Goal: Find specific page/section: Find specific page/section

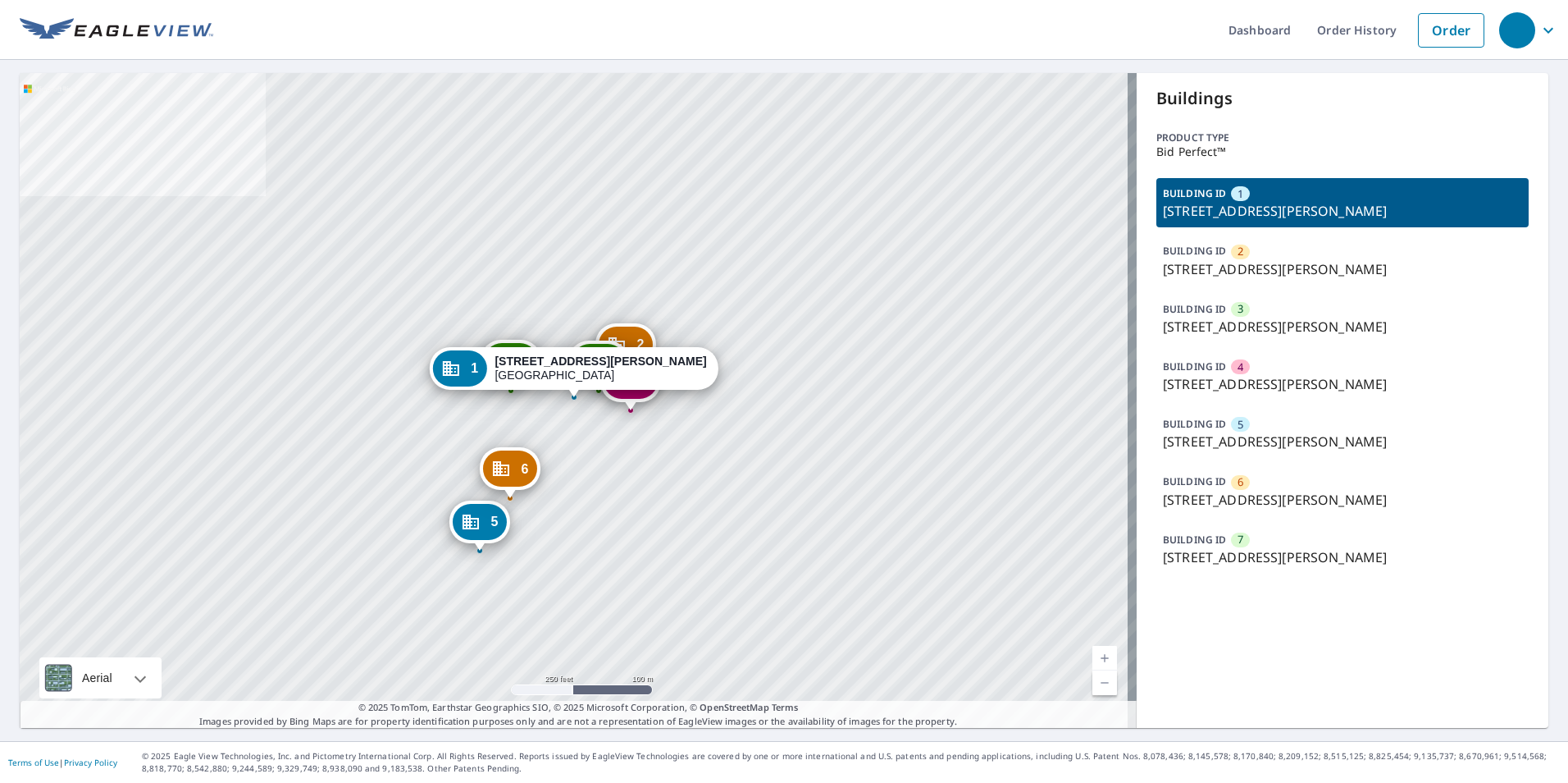
click at [1241, 439] on p "9811 S Gessner Rd, Houston, TX, 77071" at bounding box center [1342, 442] width 359 height 20
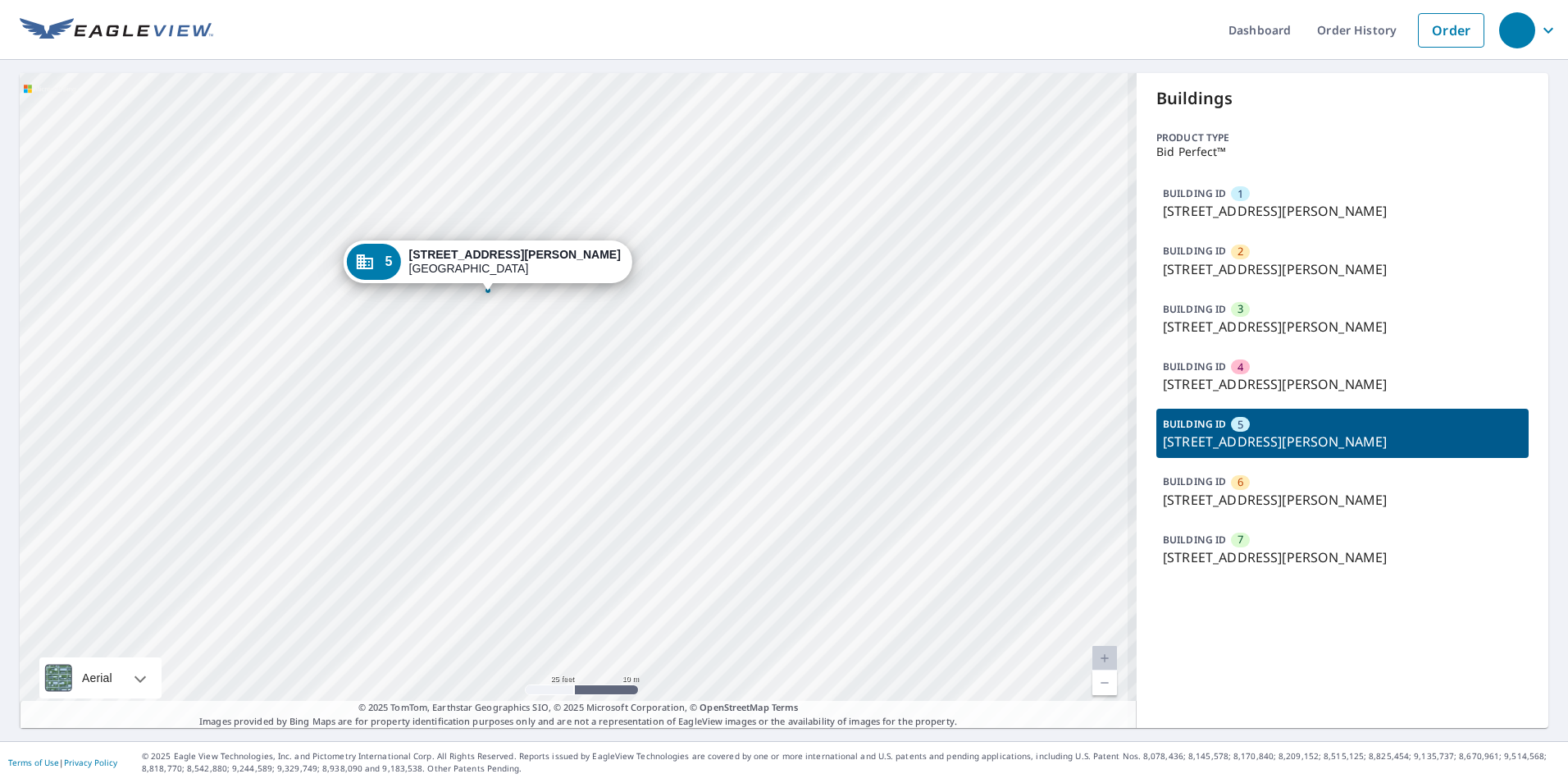
drag, startPoint x: 571, startPoint y: 411, endPoint x: 597, endPoint y: 422, distance: 28.2
click at [586, 422] on div "1 9707 S Gessner Rd Houston, TX 77071 2 9709 S Gessner Rd Houston, TX 77071 3 9…" at bounding box center [577, 400] width 1117 height 655
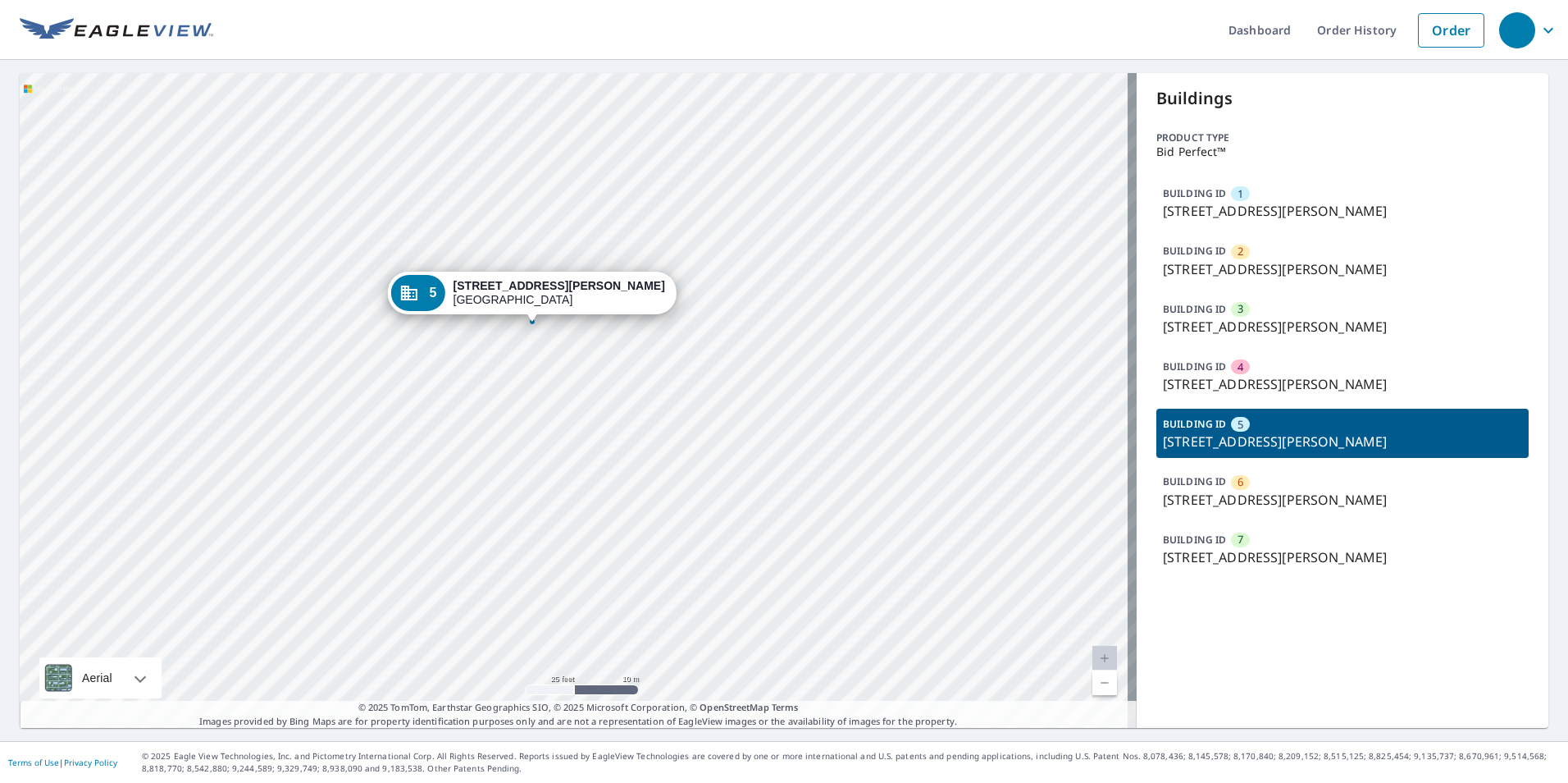
drag, startPoint x: 514, startPoint y: 386, endPoint x: 521, endPoint y: 403, distance: 18.4
click at [521, 403] on div "1 9707 S Gessner Rd Houston, TX 77071 2 9709 S Gessner Rd Houston, TX 77071 3 9…" at bounding box center [577, 400] width 1117 height 655
click at [1488, 683] on div "Buildings Product type Bid Perfect™ BUILDING ID 1 9707 S Gessner Rd, Houston, T…" at bounding box center [1342, 400] width 411 height 655
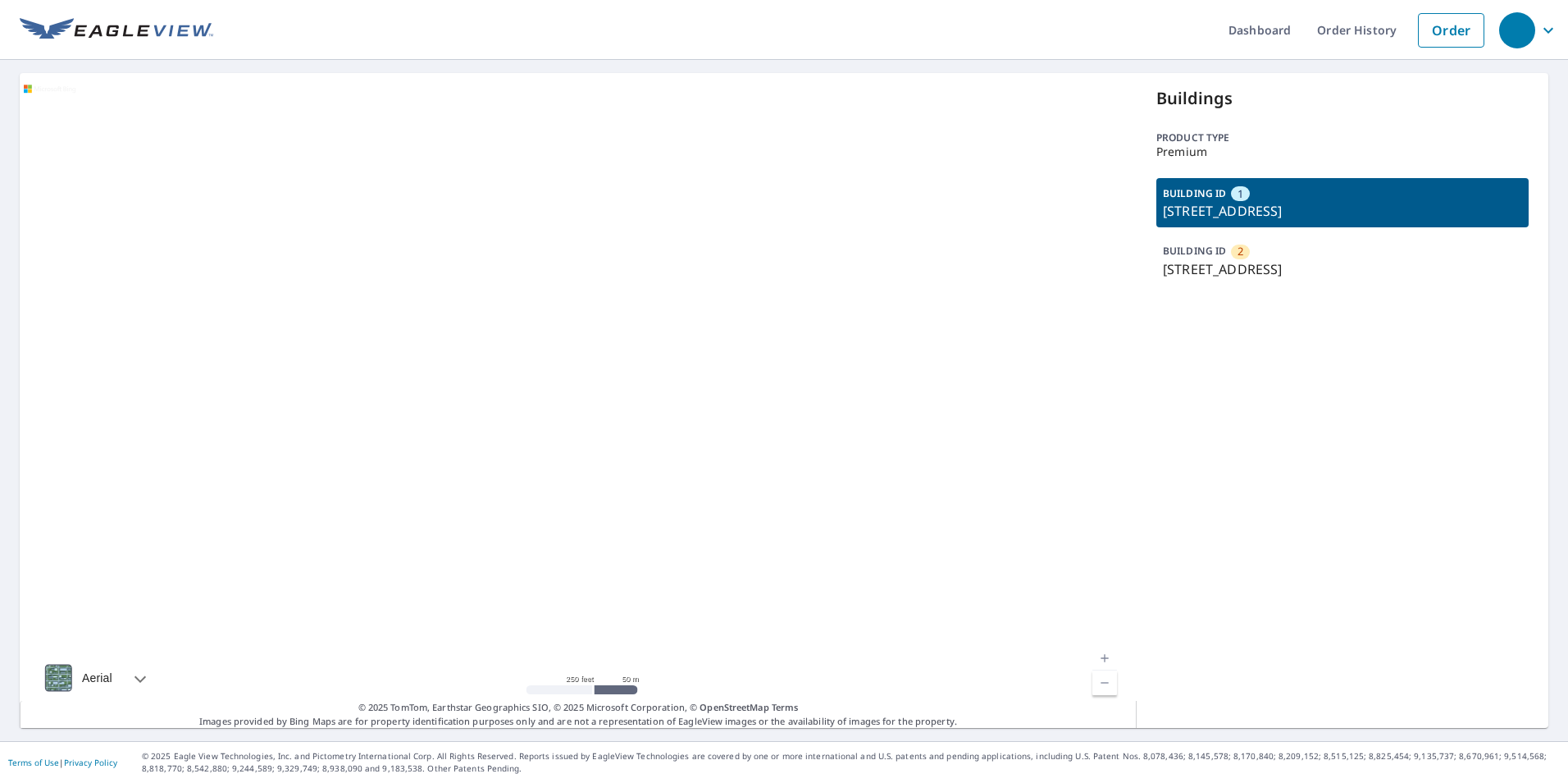
drag, startPoint x: 993, startPoint y: 483, endPoint x: 989, endPoint y: 473, distance: 10.8
click at [989, 474] on div at bounding box center [577, 400] width 1117 height 655
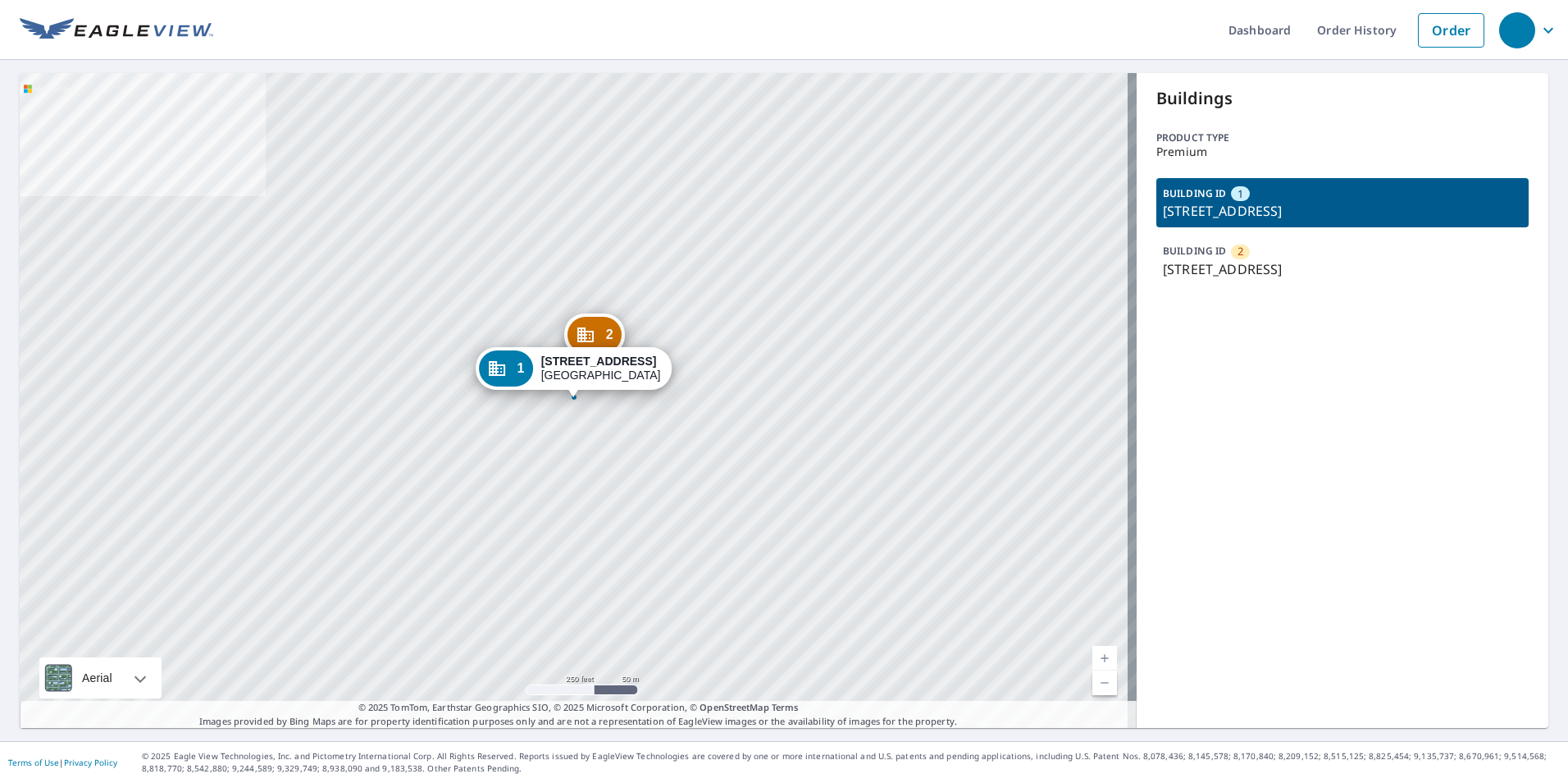
click at [1340, 260] on p "510 Breckenridge Ln, Louisville, KY, 40207" at bounding box center [1342, 269] width 359 height 20
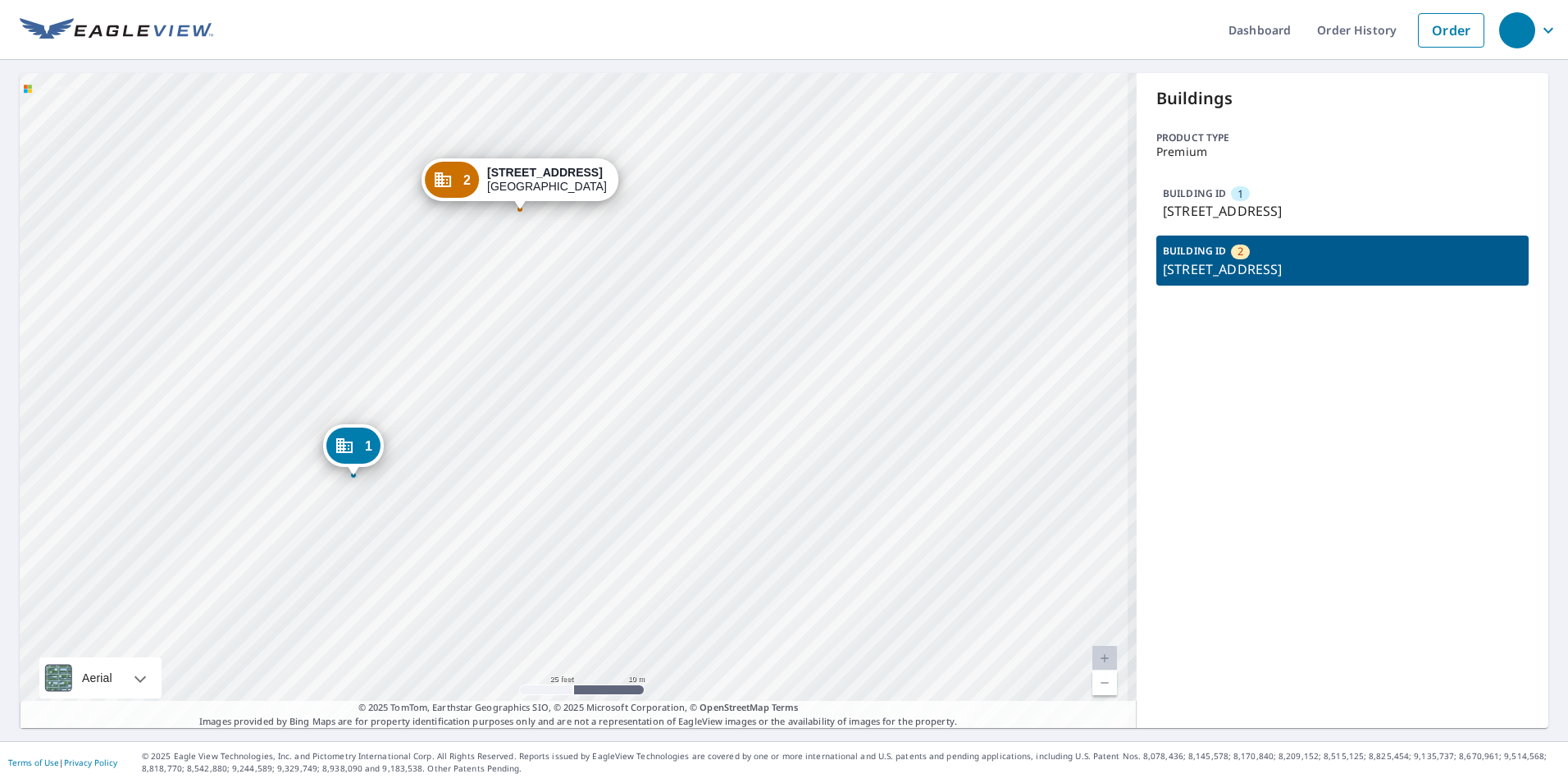
drag, startPoint x: 580, startPoint y: 369, endPoint x: 593, endPoint y: 393, distance: 27.3
click at [592, 390] on div "1 510 Breckenridge Ln Louisville, KY 40207 2 510 Breckenridge Ln Louisville, KY…" at bounding box center [577, 400] width 1117 height 655
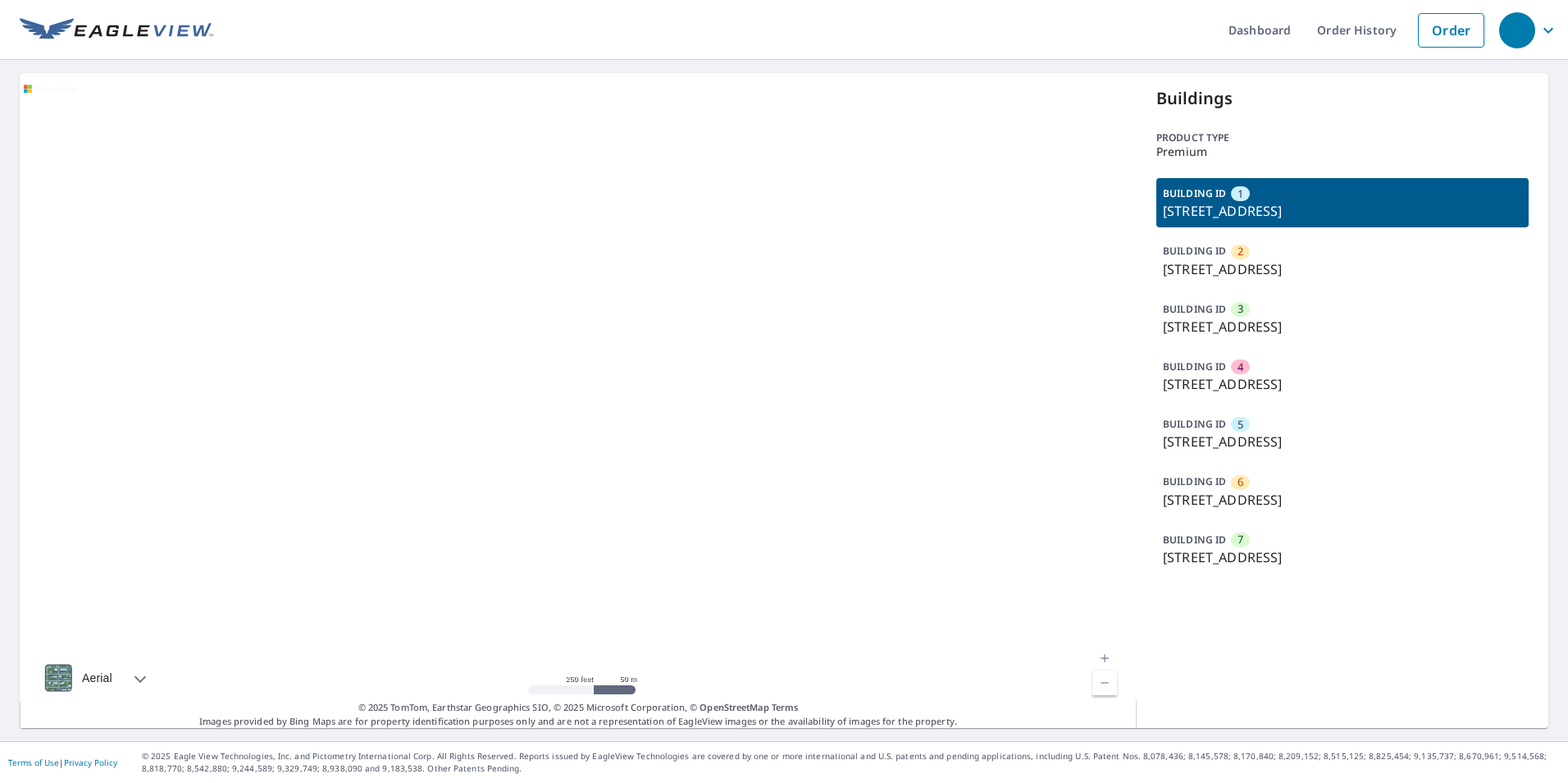
drag, startPoint x: 920, startPoint y: 413, endPoint x: 909, endPoint y: 425, distance: 16.3
click at [919, 423] on div at bounding box center [577, 400] width 1117 height 655
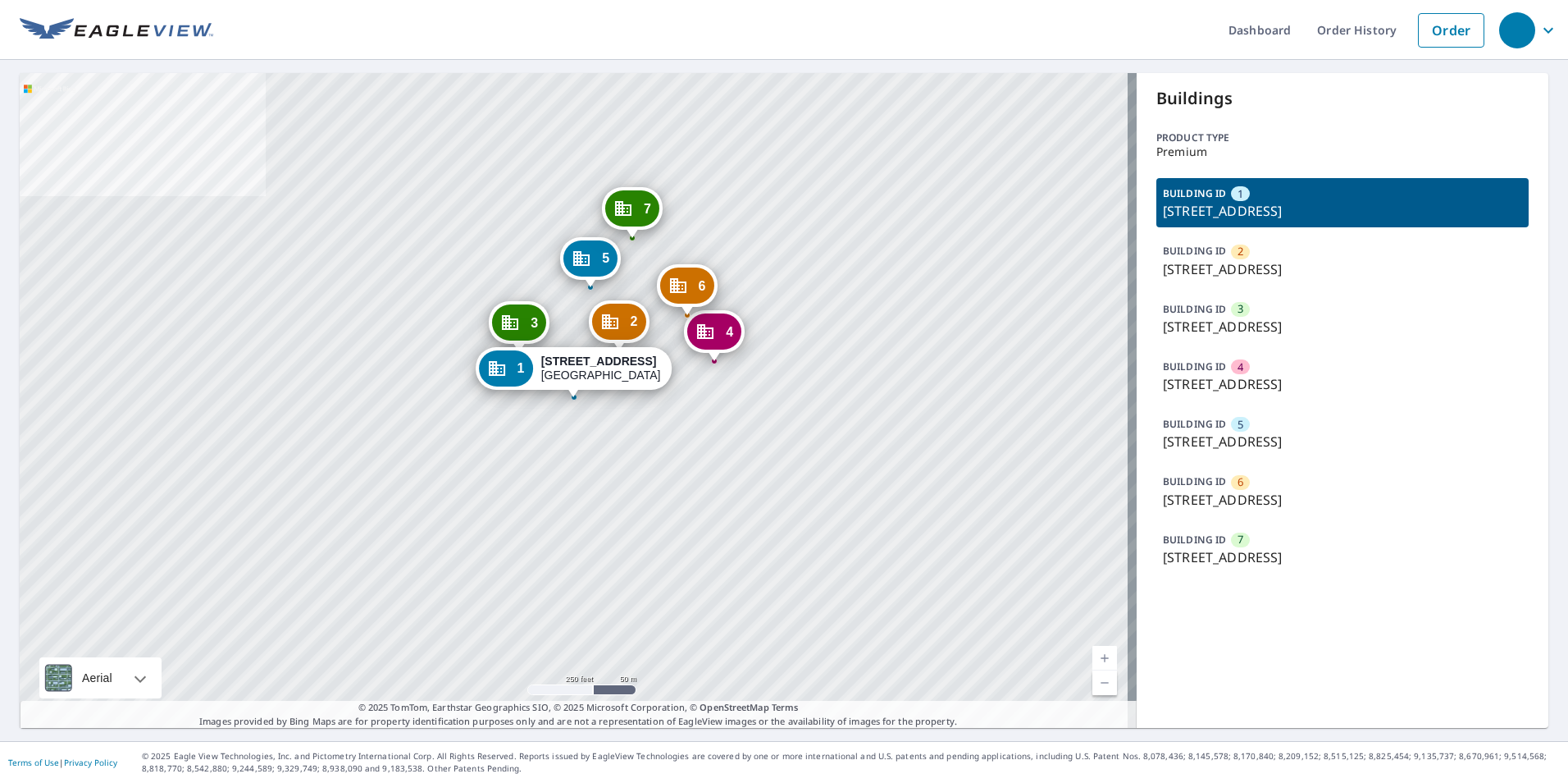
click at [1255, 552] on p "1713 E Cornwallis Rd, Durham, NC, 27713" at bounding box center [1342, 557] width 359 height 20
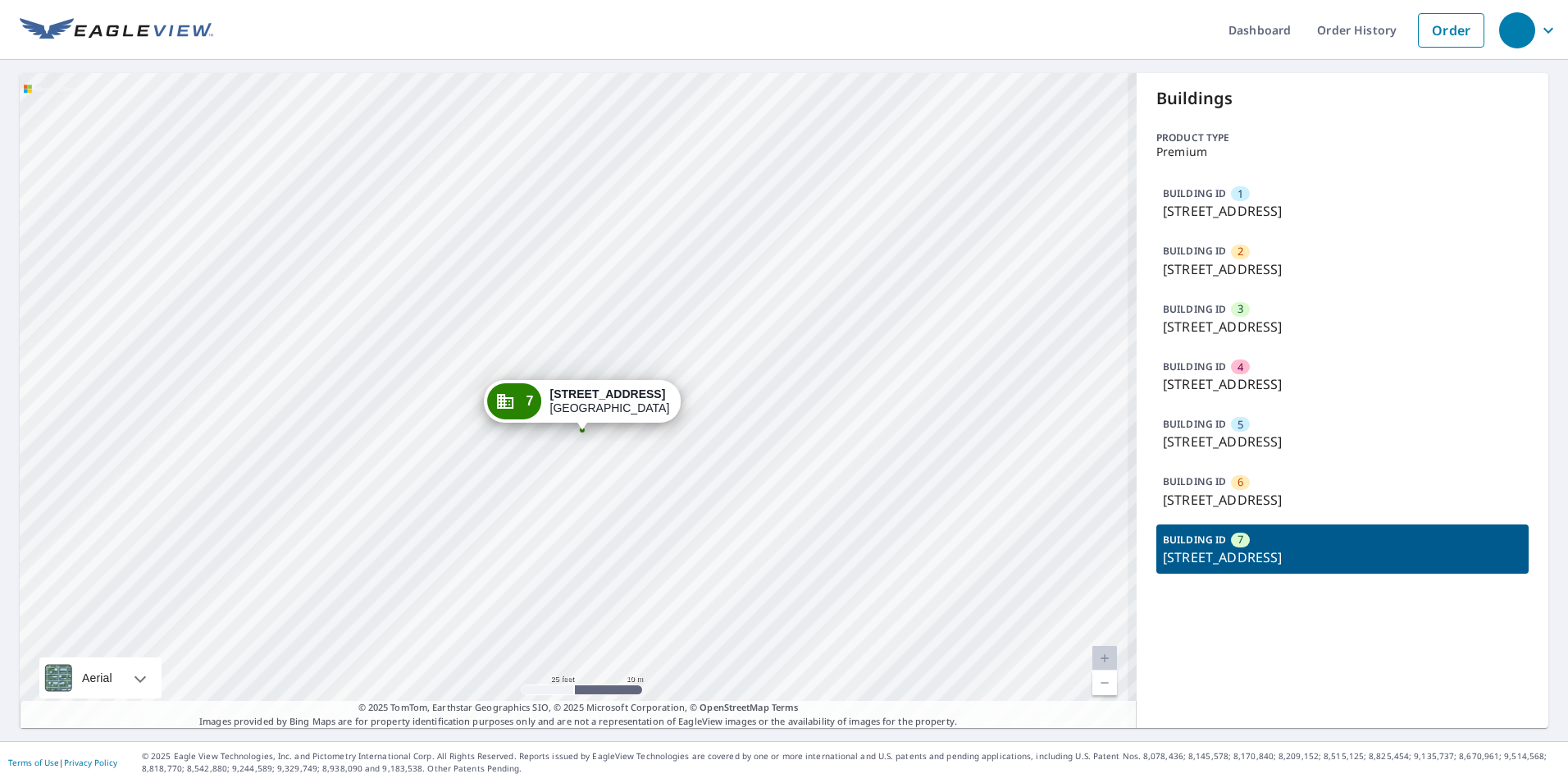
drag, startPoint x: 527, startPoint y: 451, endPoint x: 528, endPoint y: 429, distance: 22.0
click at [528, 429] on div "1 1701 E Cornwallis Rd Durham, NC 27713 2 1719 E Cornwallis Rd Durham, NC 27713…" at bounding box center [577, 400] width 1117 height 655
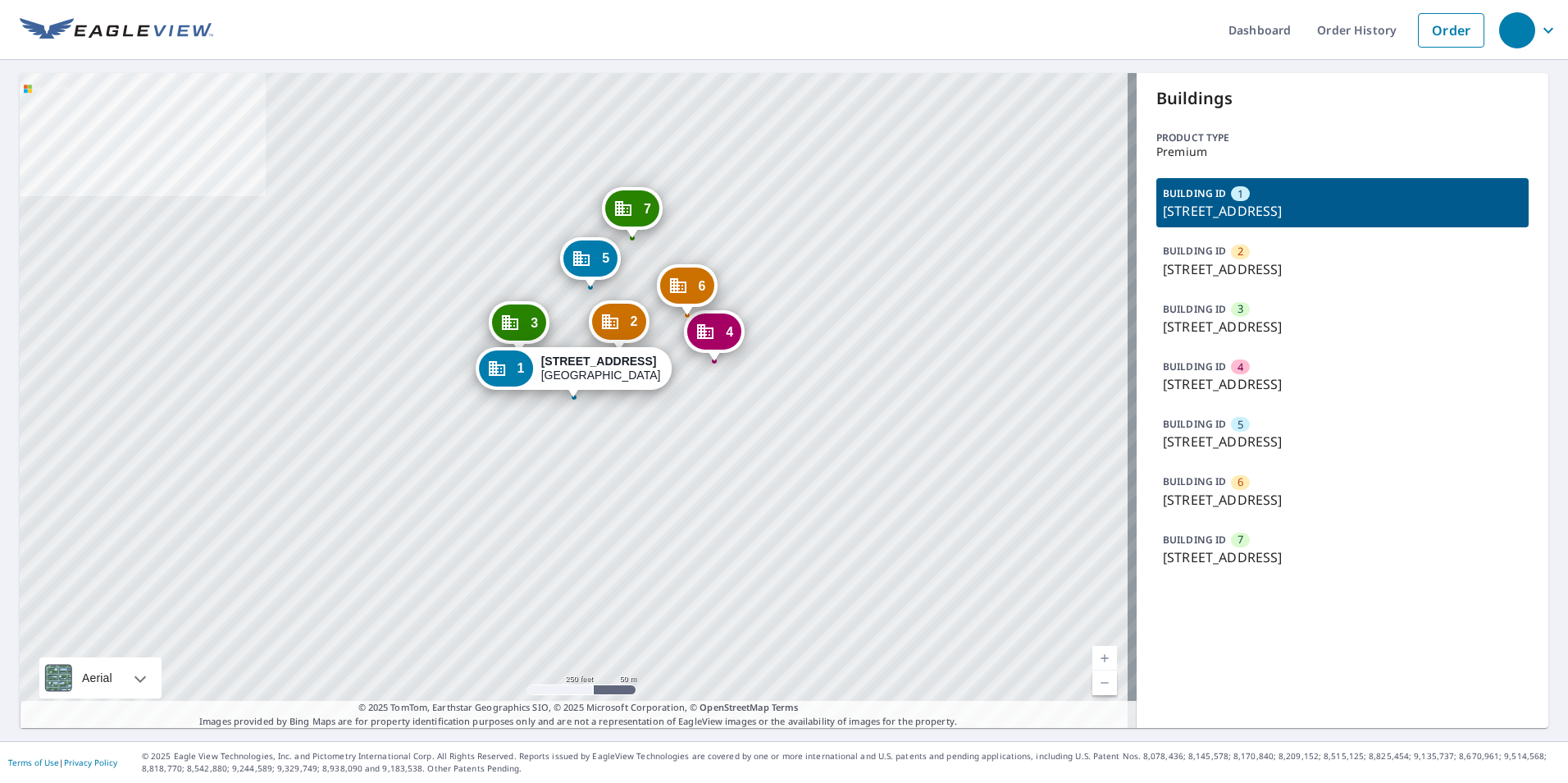
click at [1215, 428] on p "BUILDING ID" at bounding box center [1194, 424] width 63 height 14
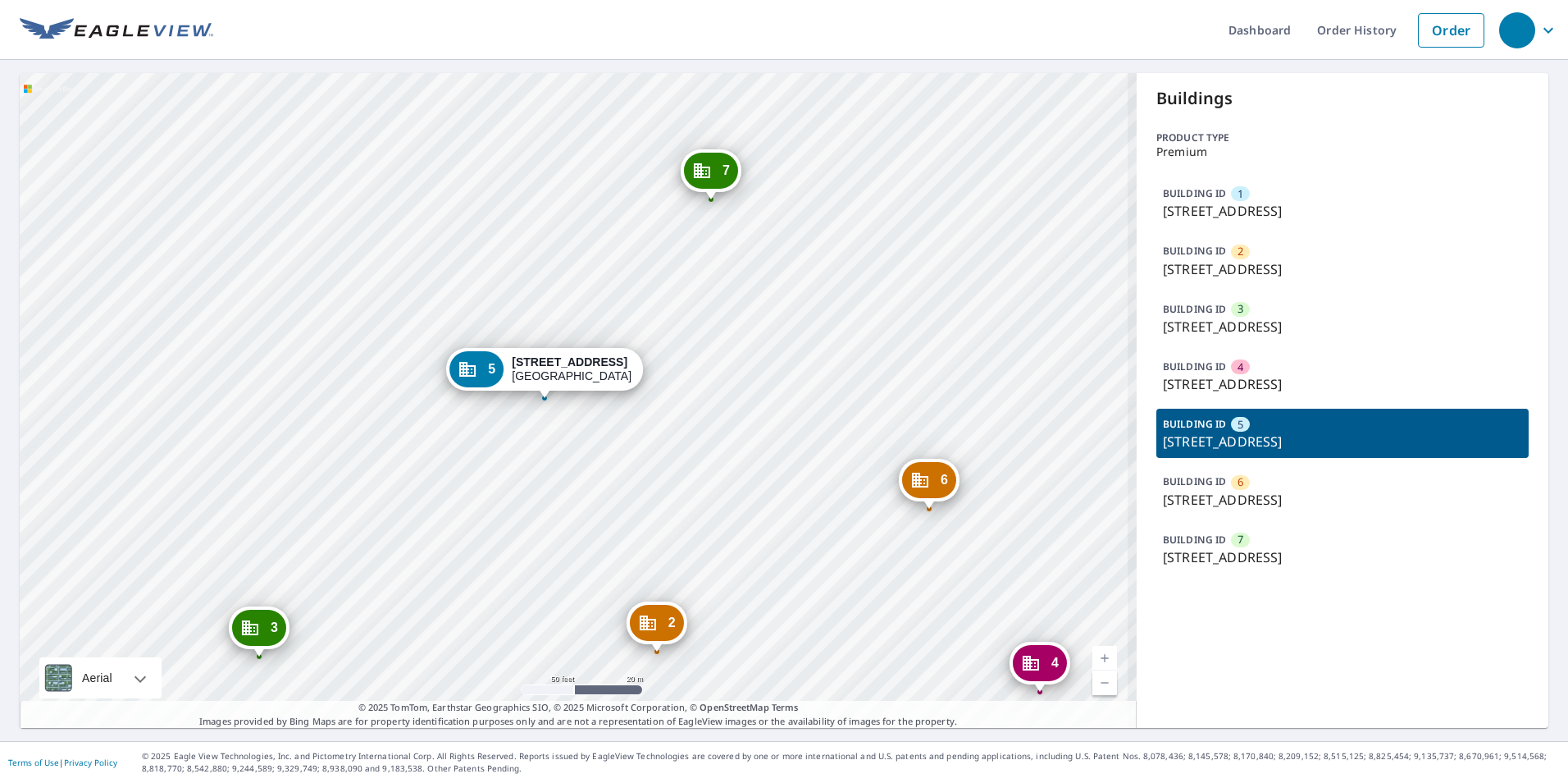
click at [571, 323] on div "1 1701 E Cornwallis Rd Durham, NC 27713 2 1719 E Cornwallis Rd Durham, NC 27713…" at bounding box center [577, 400] width 1117 height 655
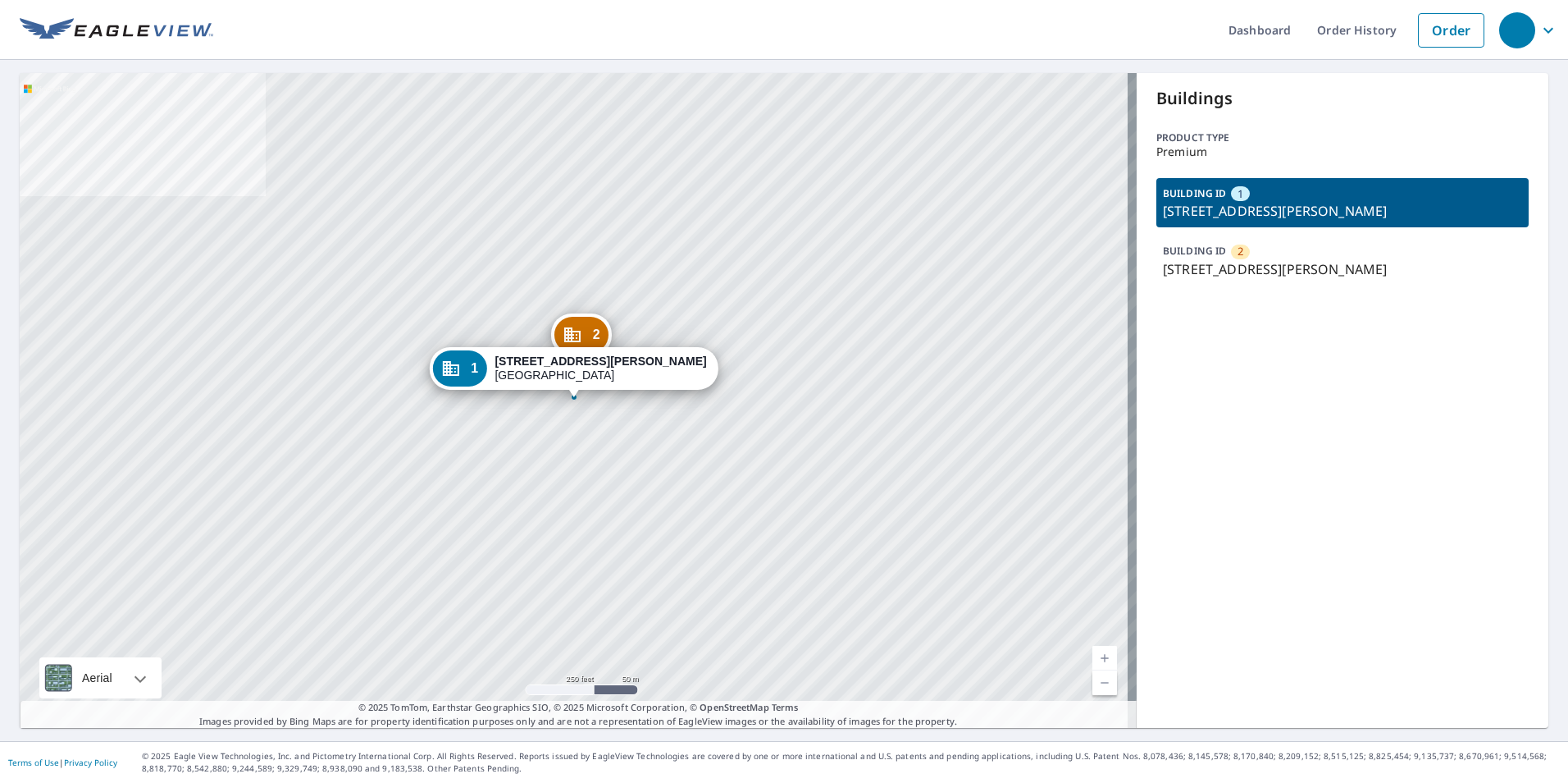
click at [1402, 552] on div "Buildings Product type Premium BUILDING ID 1 1324 Ashby Rd, Saint Louis, MO, 63…" at bounding box center [1342, 400] width 411 height 655
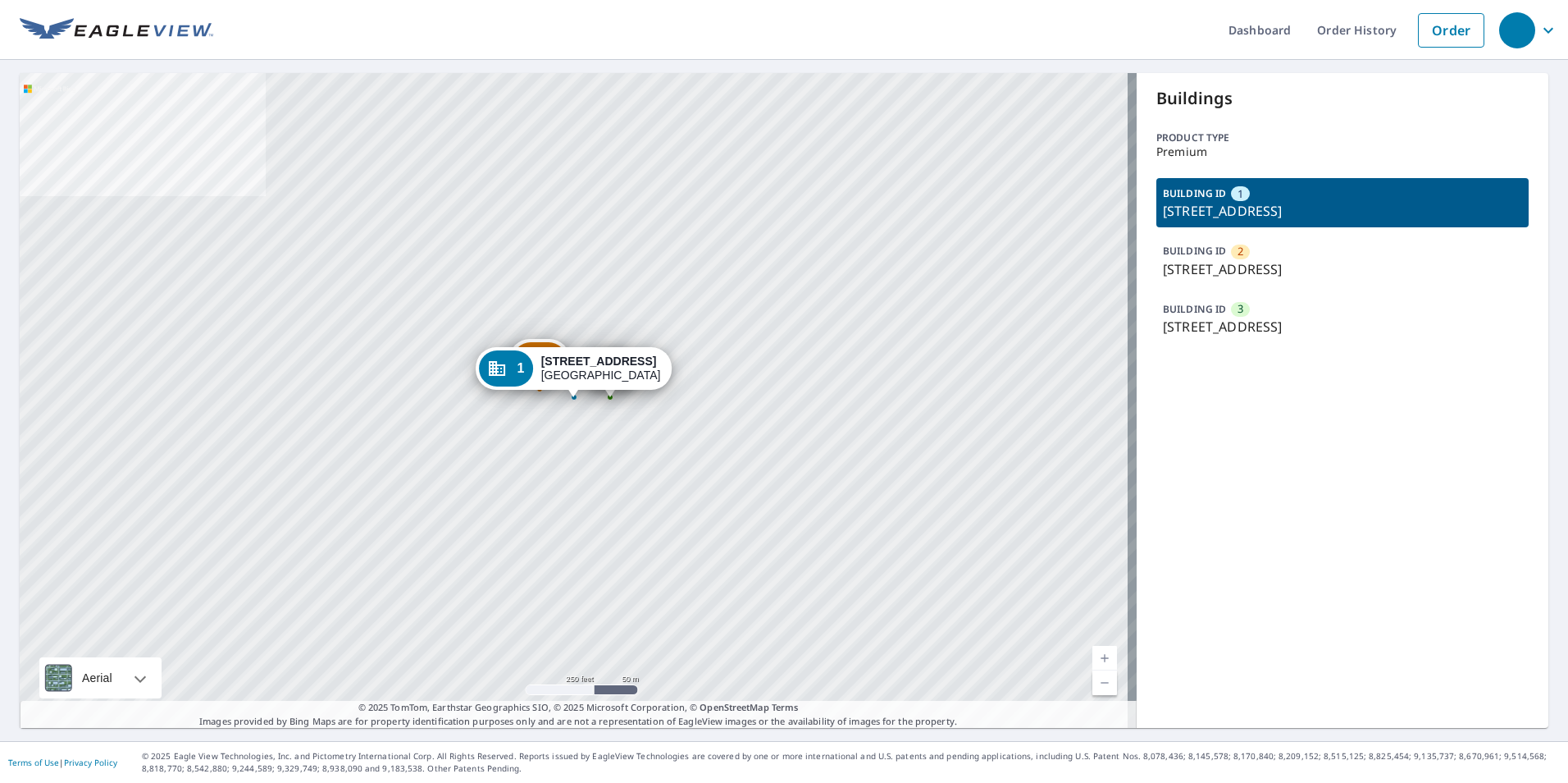
click at [1343, 561] on div "Buildings Product type Premium BUILDING ID 1 1515 Lafayette Ave, Saint Louis, M…" at bounding box center [1342, 400] width 411 height 655
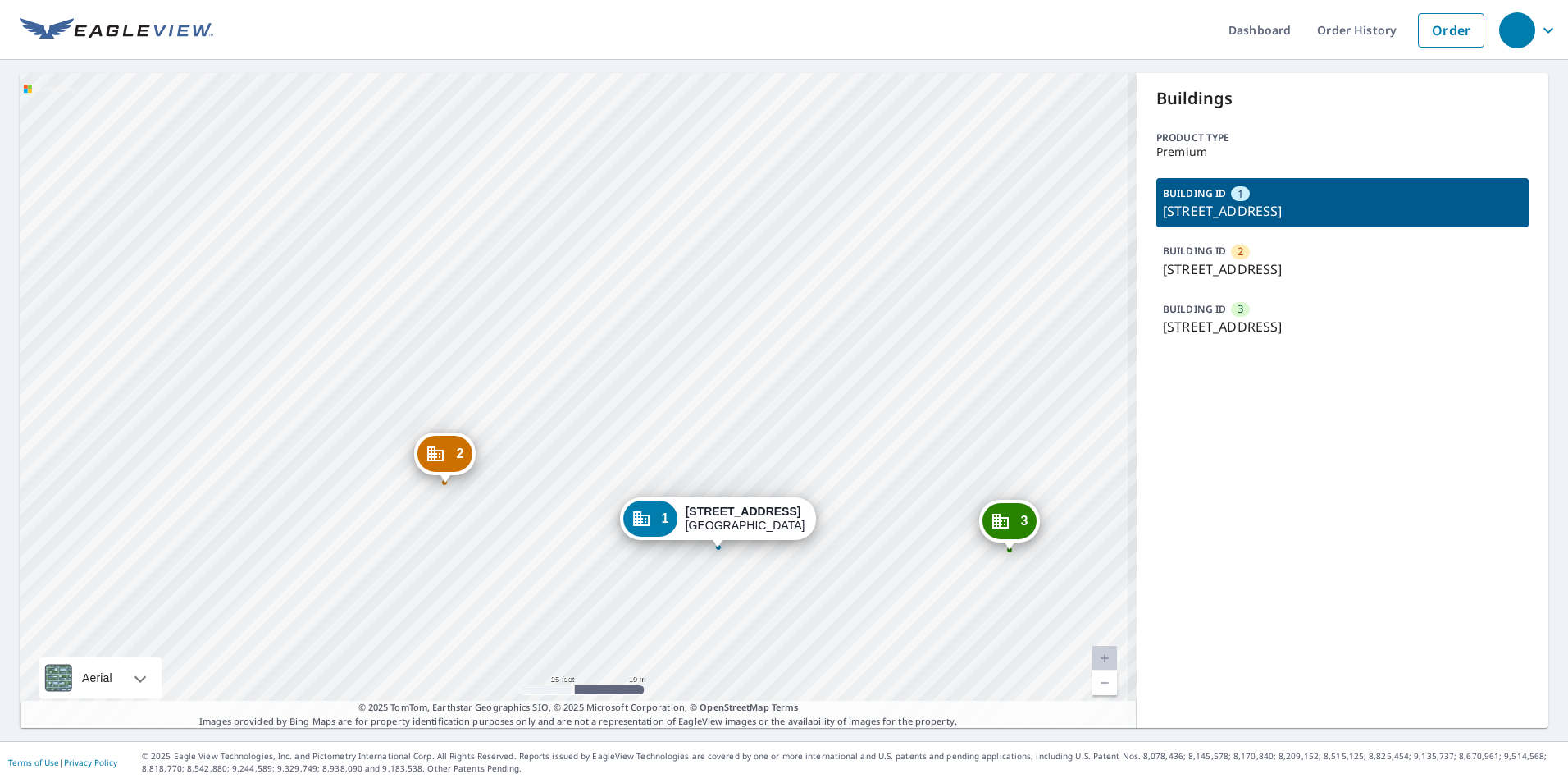
drag, startPoint x: 626, startPoint y: 478, endPoint x: 604, endPoint y: 283, distance: 196.2
click at [604, 283] on div "2 1838 Lafayette Ave St Louis, MO 63104 3 1515 Lafayette Ave Saint Louis, MO 63…" at bounding box center [577, 400] width 1117 height 655
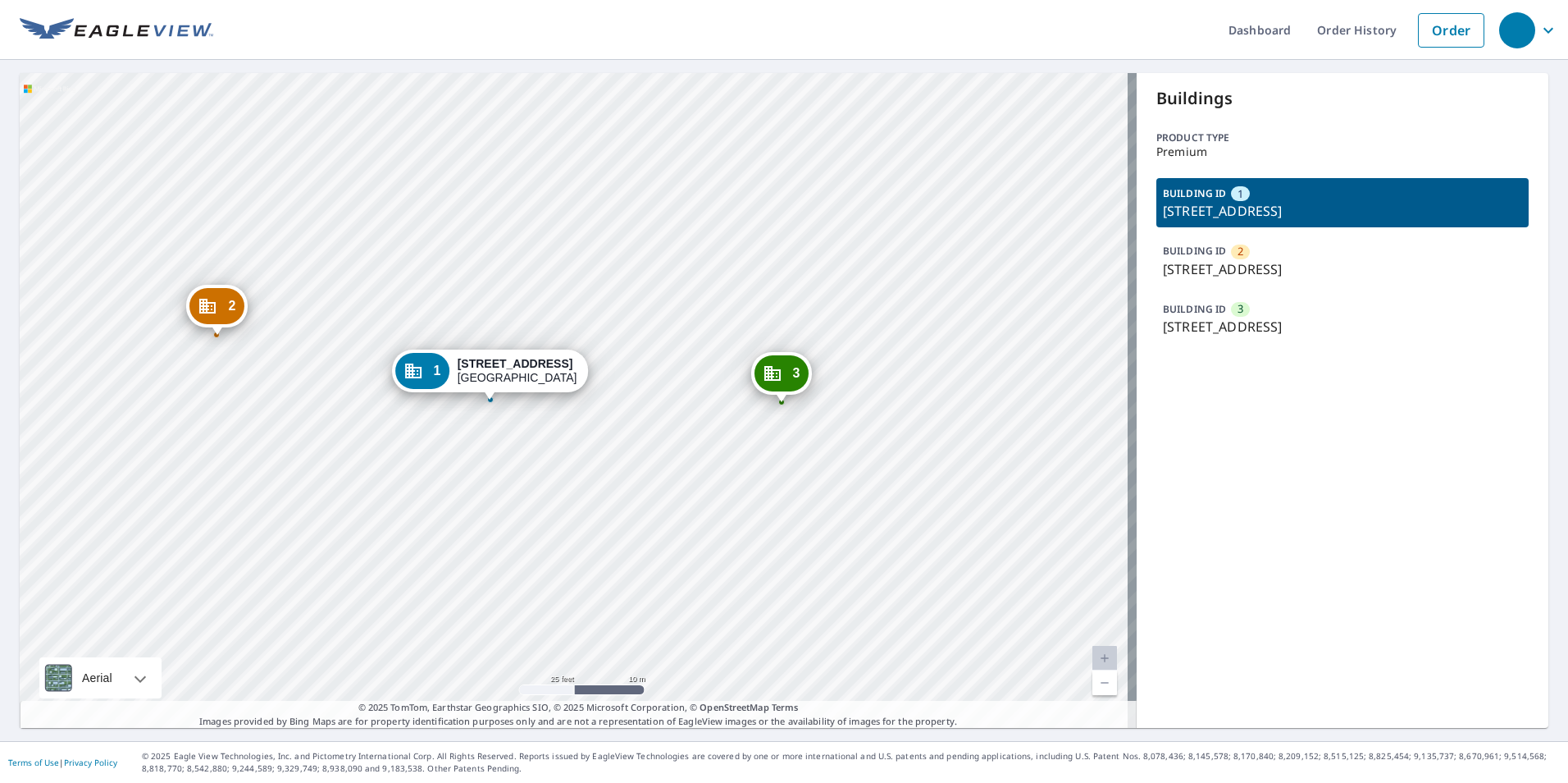
drag, startPoint x: 784, startPoint y: 387, endPoint x: 558, endPoint y: 296, distance: 243.6
click at [558, 296] on div "2 1838 Lafayette Ave St Louis, MO 63104 3 1515 Lafayette Ave Saint Louis, MO 63…" at bounding box center [577, 400] width 1117 height 655
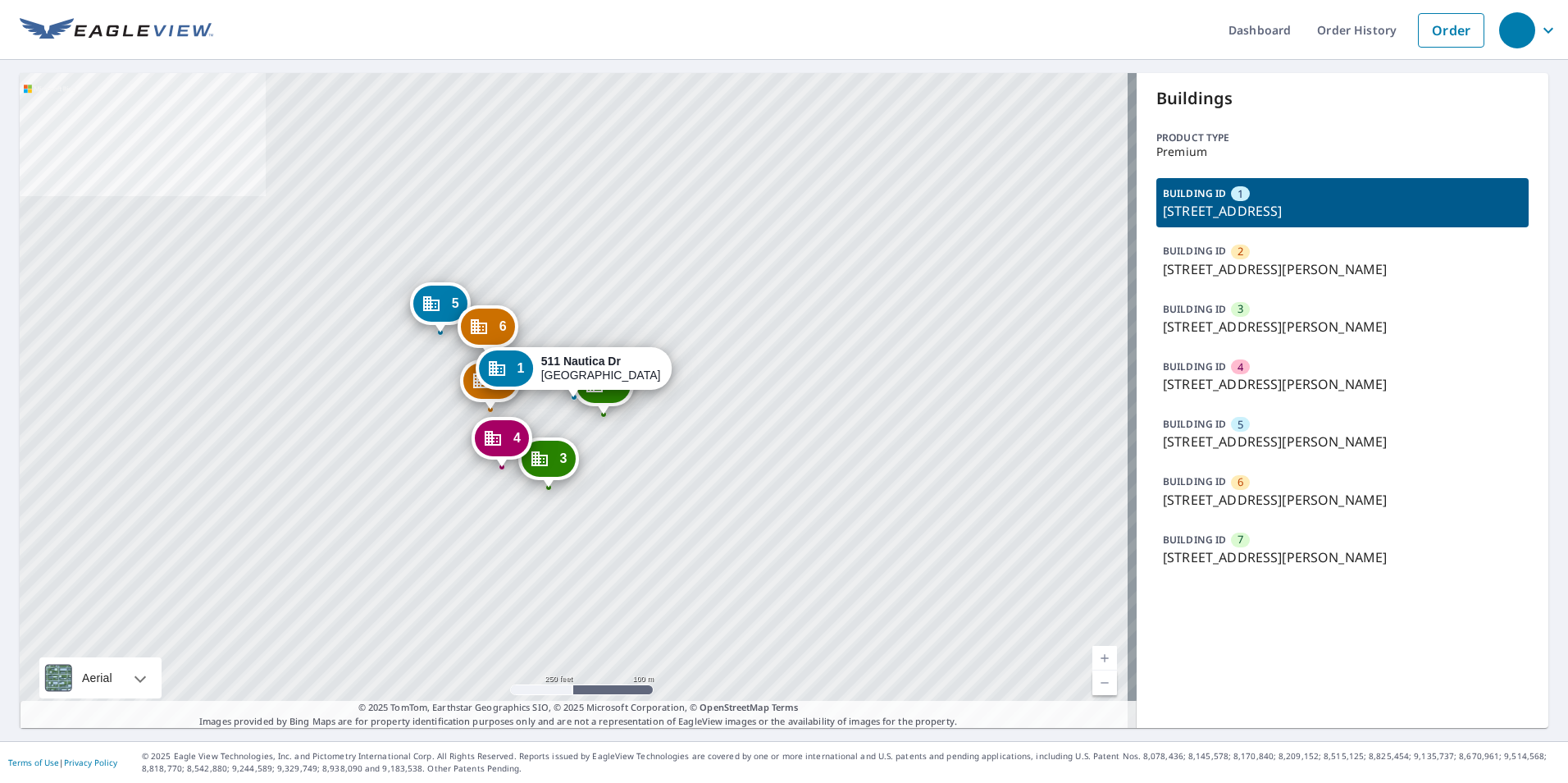
click at [1308, 332] on p "[STREET_ADDRESS][PERSON_NAME]" at bounding box center [1342, 326] width 359 height 20
click at [847, 464] on div "2 [STREET_ADDRESS][PERSON_NAME] 3 [STREET_ADDRESS][PERSON_NAME] 4 [STREET_ADDRE…" at bounding box center [577, 400] width 1117 height 655
click at [1286, 547] on p "[STREET_ADDRESS][PERSON_NAME]" at bounding box center [1342, 557] width 359 height 20
click at [1318, 556] on p "[STREET_ADDRESS][PERSON_NAME]" at bounding box center [1342, 557] width 359 height 20
click at [1254, 543] on div "BUILDING ID 7 13146 Broxton Bay Dr, Jacksonville, FL, 32218" at bounding box center [1342, 548] width 372 height 49
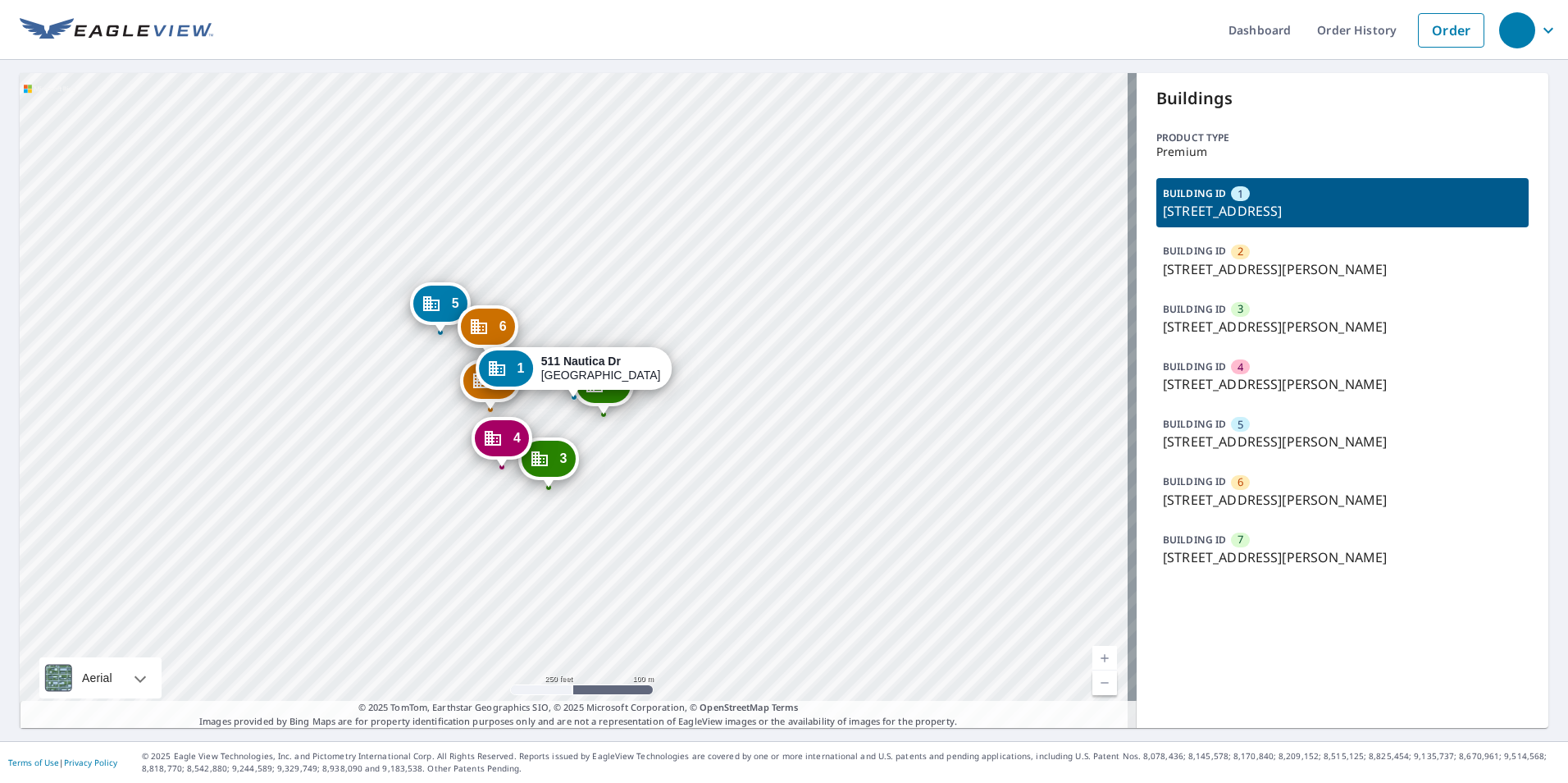
click at [552, 0] on html "Dashboard Order History Order 2 [STREET_ADDRESS][PERSON_NAME] 3 [STREET_ADDRESS…" at bounding box center [784, 391] width 1568 height 783
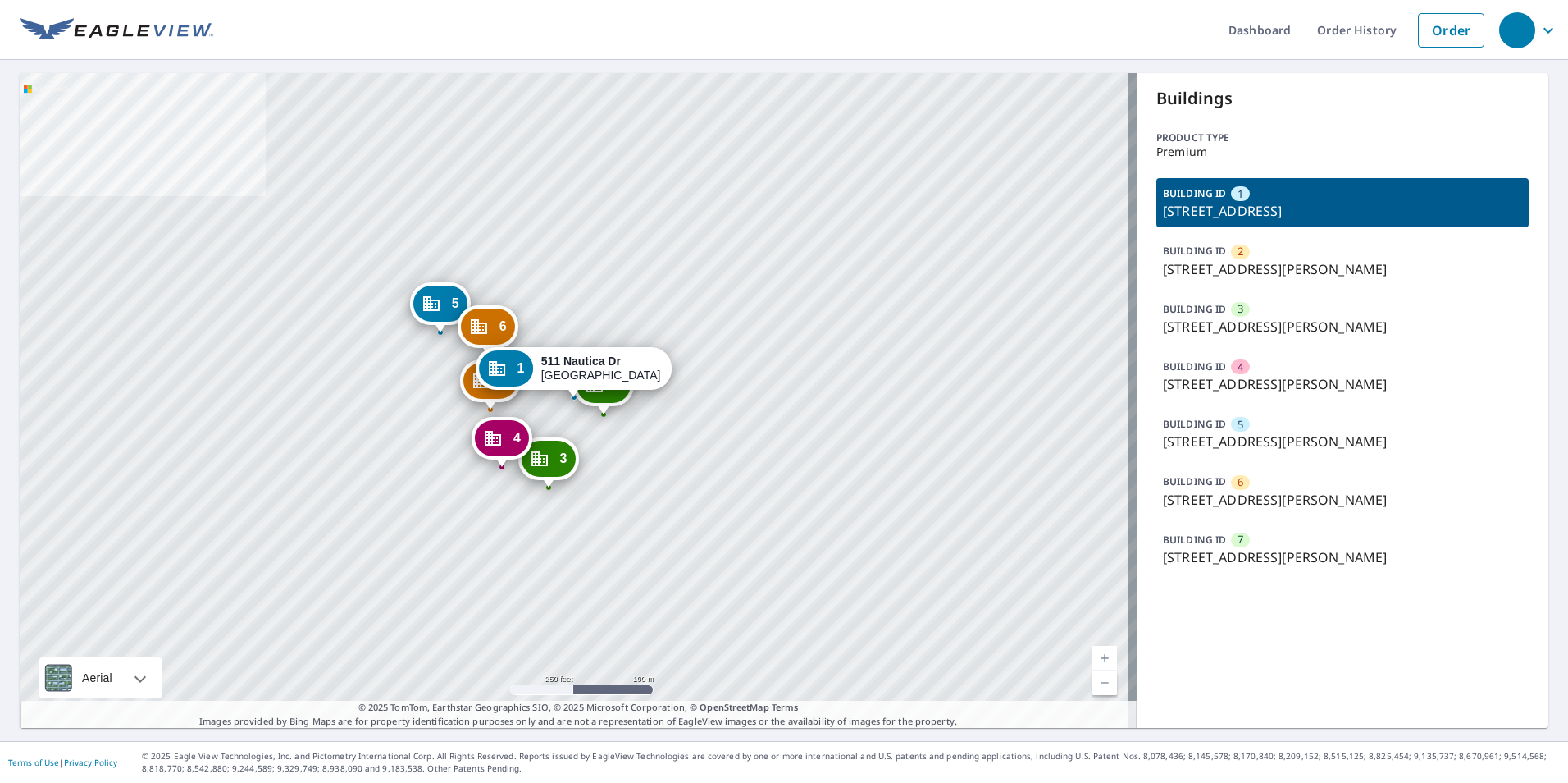
click at [1230, 549] on p "13146 Broxton Bay Dr, Jacksonville, FL, 32218" at bounding box center [1342, 557] width 359 height 20
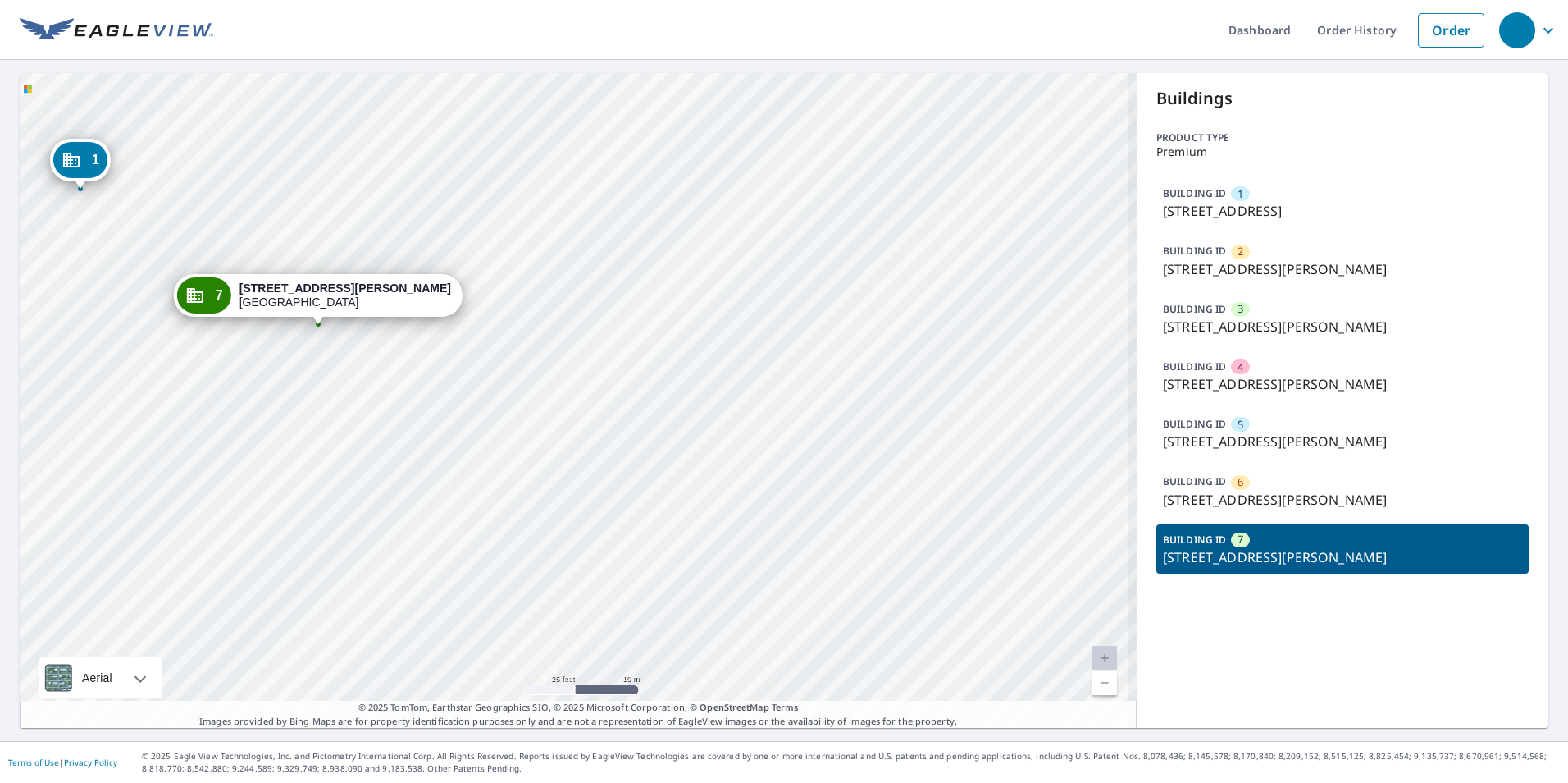
drag, startPoint x: 297, startPoint y: 336, endPoint x: 513, endPoint y: 343, distance: 216.1
click at [474, 339] on div "1 511 Nautica Dr Jacksonville, FL 32218 2 13100 Broxton Bay Dr Jacksonville, FL…" at bounding box center [577, 400] width 1117 height 655
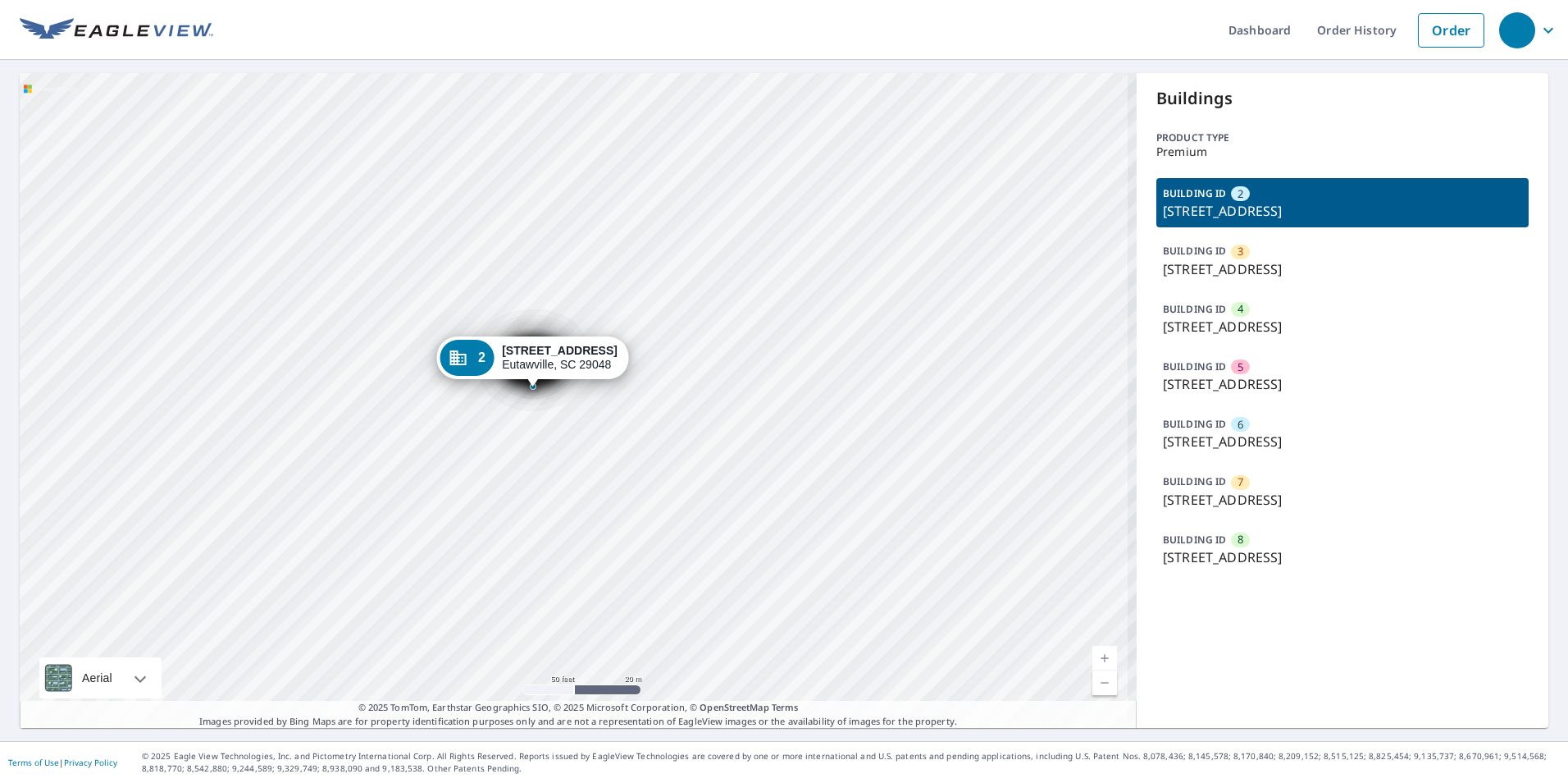
click at [575, 375] on div "2 [STREET_ADDRESS]" at bounding box center [532, 358] width 193 height 43
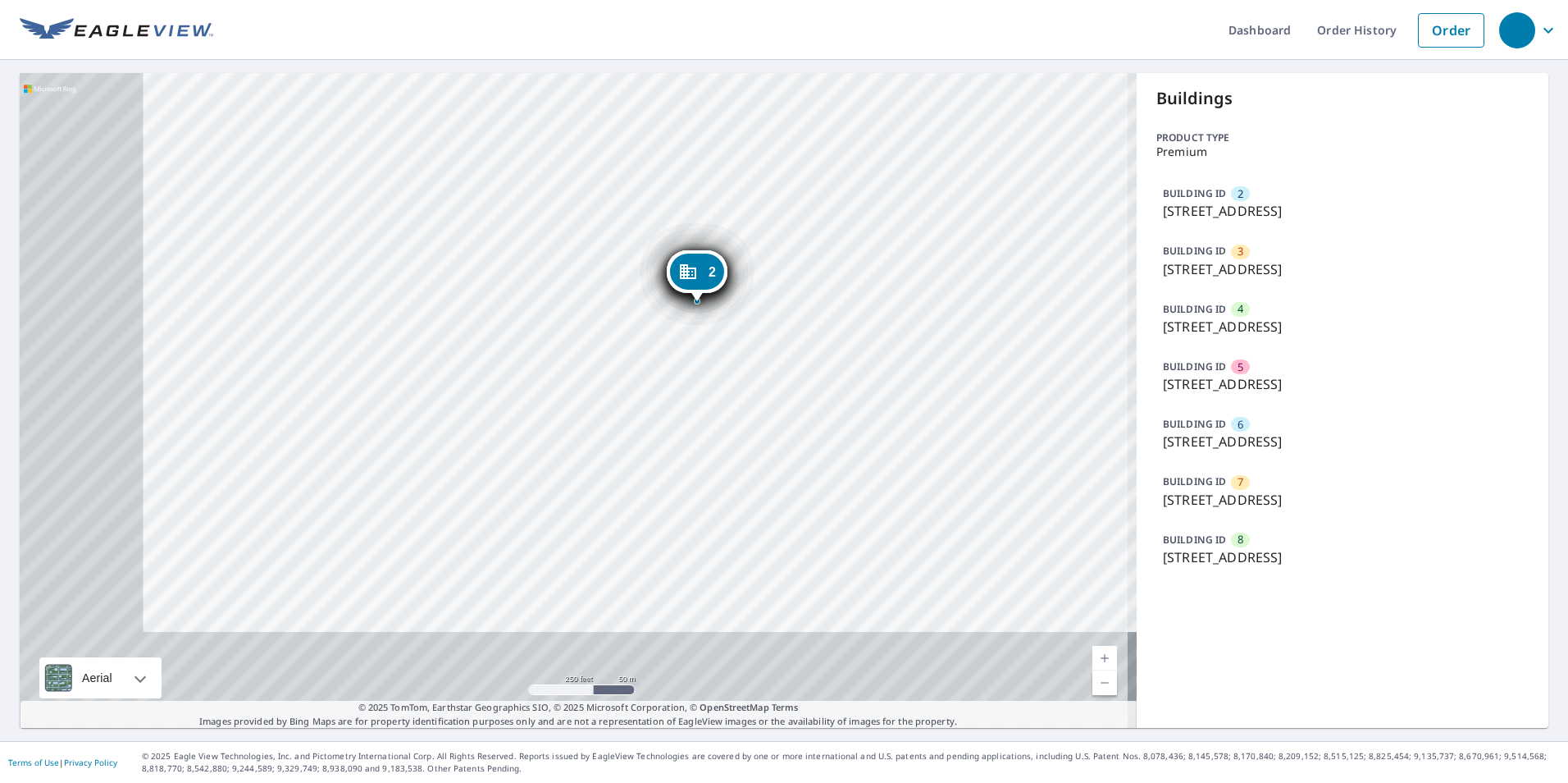
drag, startPoint x: 801, startPoint y: 348, endPoint x: 838, endPoint y: 332, distance: 40.3
click at [776, 310] on div "3 [STREET_ADDRESS] 4 [STREET_ADDRESS] 5 [STREET_ADDRESS] 6 [STREET_ADDRESS] 7 […" at bounding box center [577, 400] width 1117 height 655
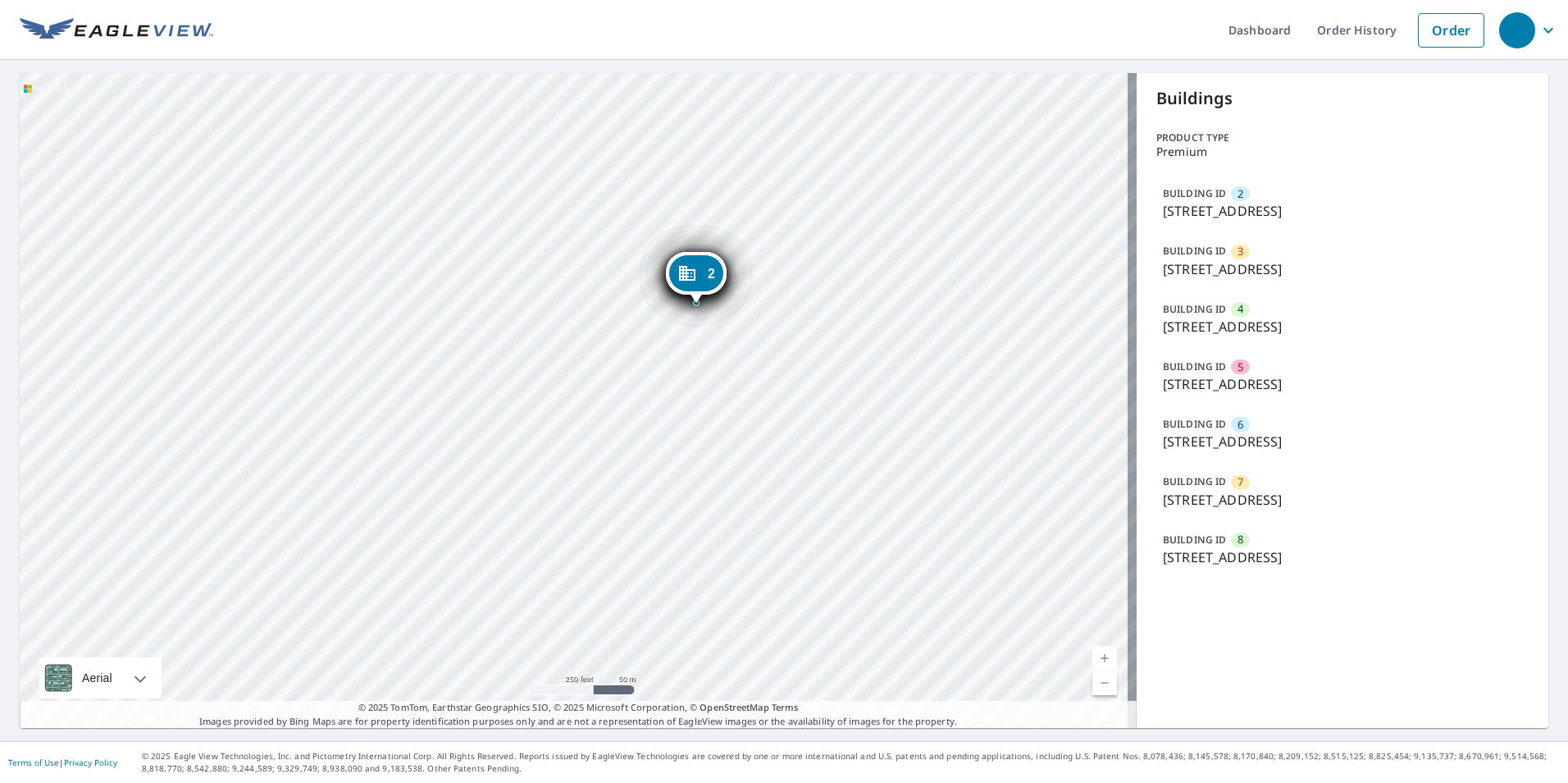
click at [1192, 265] on p "[STREET_ADDRESS]" at bounding box center [1342, 269] width 359 height 20
